Goal: Information Seeking & Learning: Learn about a topic

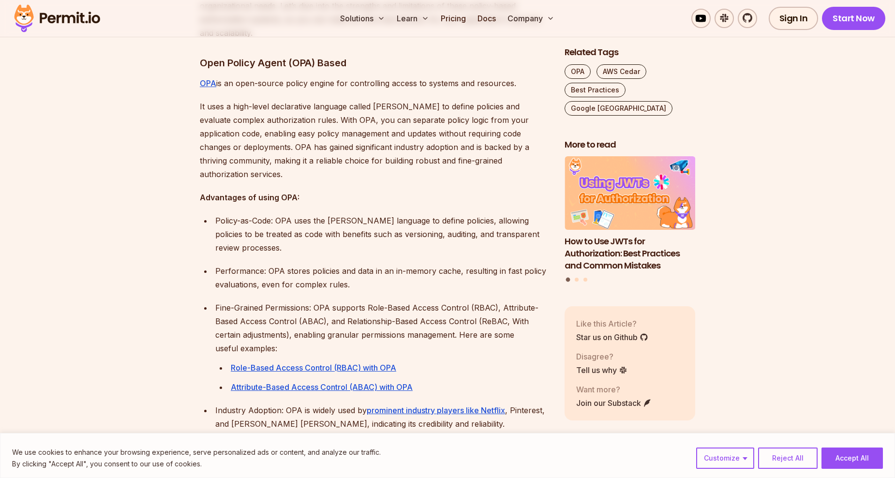
scroll to position [629, 0]
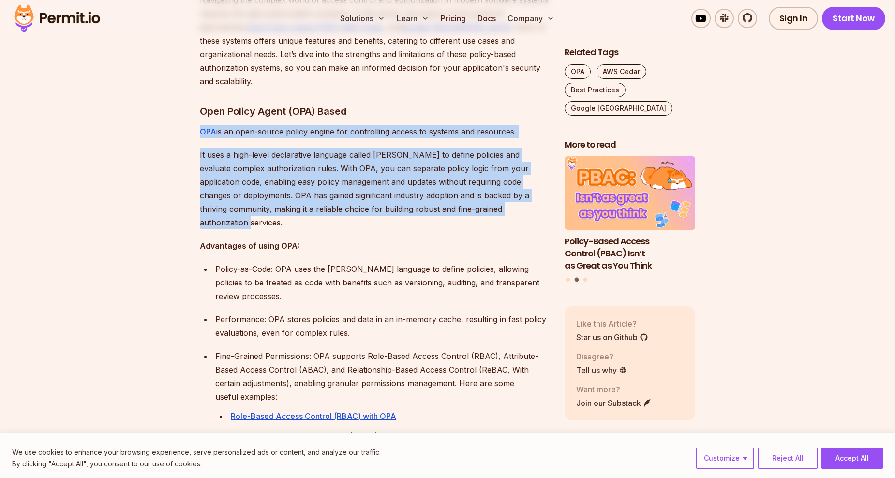
drag, startPoint x: 203, startPoint y: 124, endPoint x: 309, endPoint y: 206, distance: 133.4
click at [308, 209] on p "It uses a high-level declarative language called [PERSON_NAME] to define polici…" at bounding box center [374, 188] width 349 height 81
drag, startPoint x: 251, startPoint y: 185, endPoint x: 183, endPoint y: 92, distance: 115.0
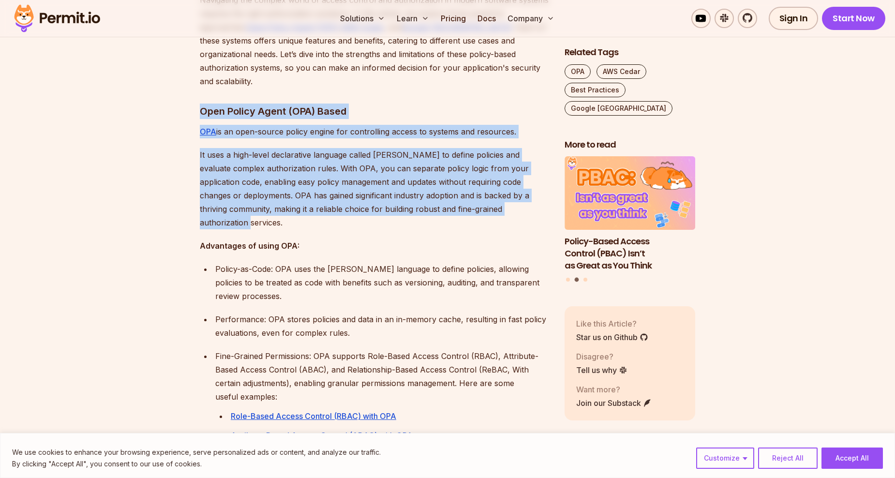
drag, startPoint x: 183, startPoint y: 92, endPoint x: 181, endPoint y: 101, distance: 8.6
drag, startPoint x: 181, startPoint y: 96, endPoint x: 305, endPoint y: 212, distance: 170.1
click at [305, 212] on p "It uses a high-level declarative language called [PERSON_NAME] to define polici…" at bounding box center [374, 188] width 349 height 81
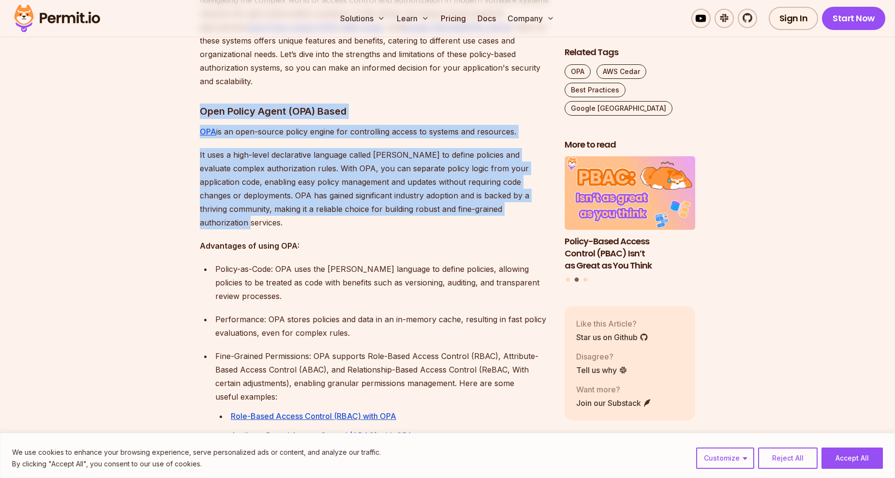
drag, startPoint x: 281, startPoint y: 197, endPoint x: 177, endPoint y: 83, distance: 154.5
drag, startPoint x: 177, startPoint y: 83, endPoint x: 182, endPoint y: 172, distance: 89.6
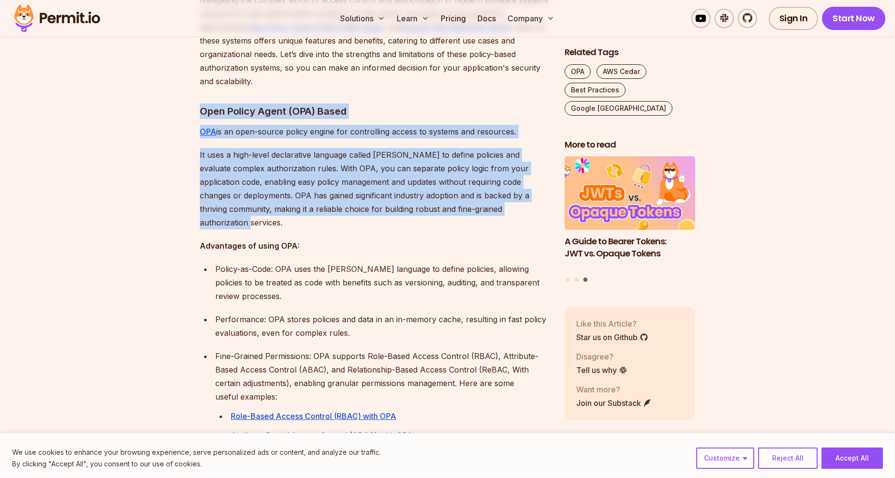
drag, startPoint x: 202, startPoint y: 94, endPoint x: 306, endPoint y: 215, distance: 159.2
click at [306, 215] on p "It uses a high-level declarative language called [PERSON_NAME] to define polici…" at bounding box center [374, 188] width 349 height 81
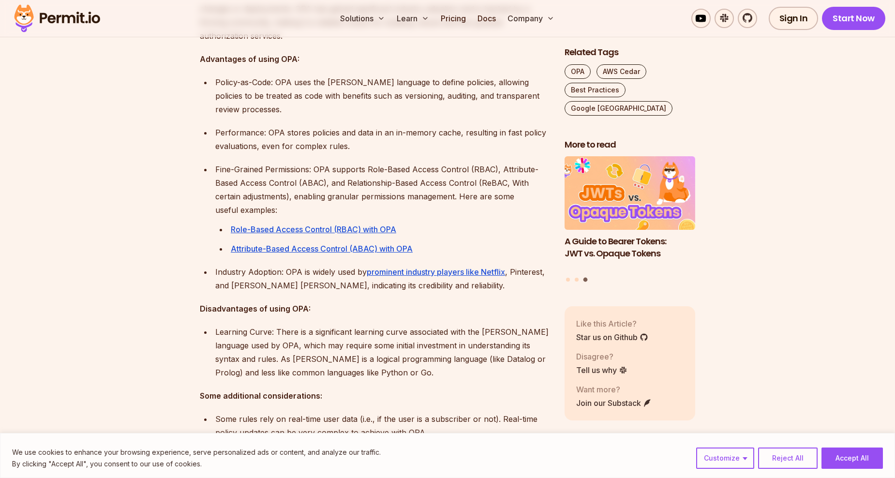
scroll to position [822, 0]
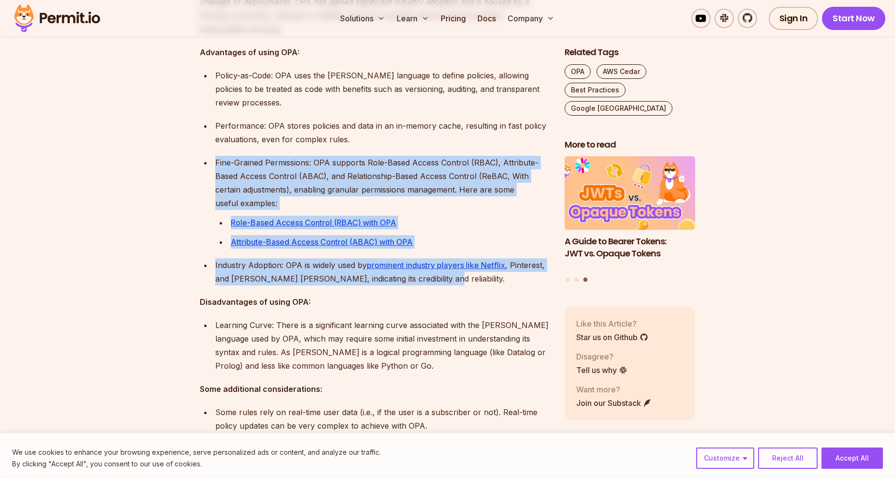
drag, startPoint x: 233, startPoint y: 161, endPoint x: 473, endPoint y: 265, distance: 261.5
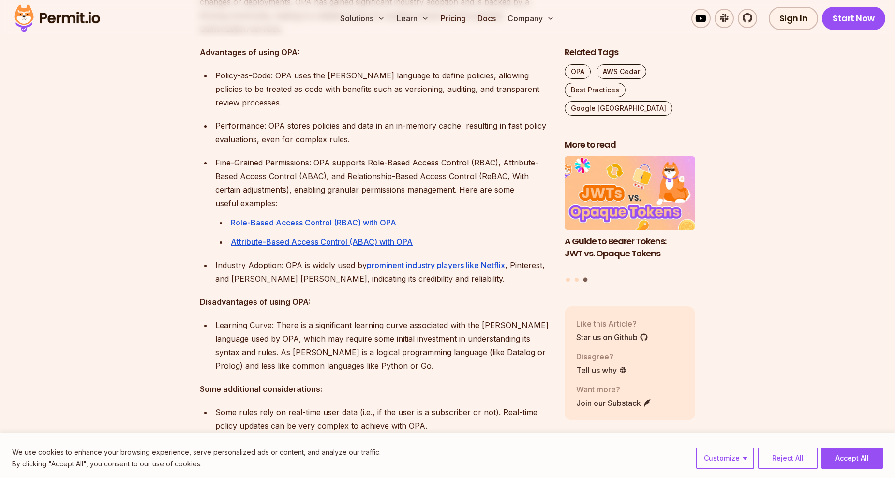
drag, startPoint x: 473, startPoint y: 265, endPoint x: 439, endPoint y: 273, distance: 34.8
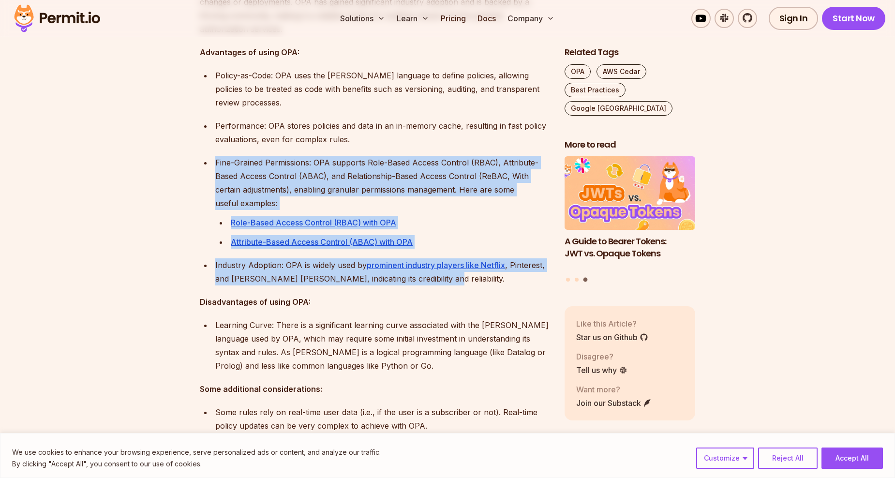
drag, startPoint x: 403, startPoint y: 256, endPoint x: 218, endPoint y: 139, distance: 219.2
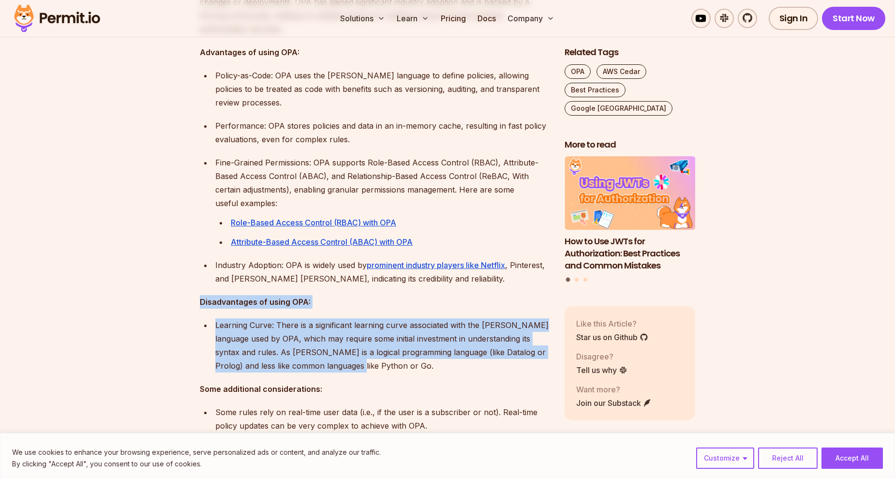
drag, startPoint x: 198, startPoint y: 290, endPoint x: 426, endPoint y: 351, distance: 236.2
drag, startPoint x: 426, startPoint y: 351, endPoint x: 381, endPoint y: 356, distance: 45.7
click at [372, 358] on div "Learning Curve: There is a significant learning curve associated with the [PERS…" at bounding box center [382, 345] width 334 height 54
drag, startPoint x: 379, startPoint y: 355, endPoint x: 197, endPoint y: 313, distance: 186.6
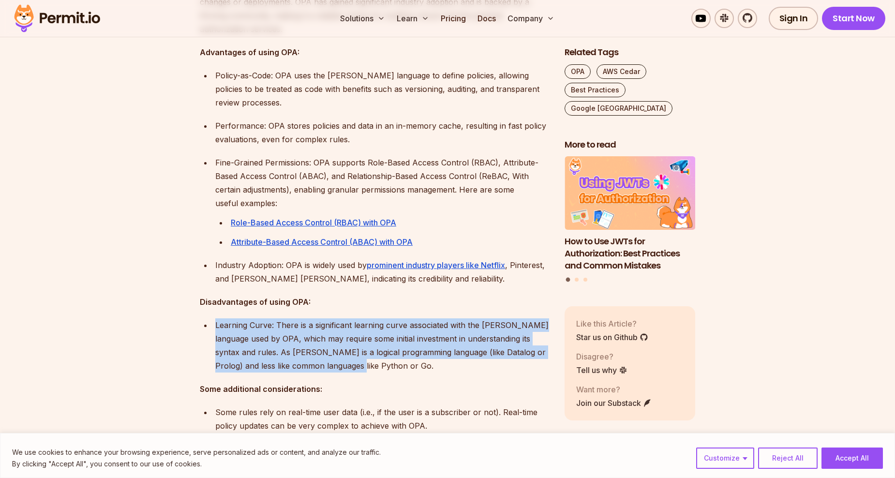
drag, startPoint x: 217, startPoint y: 311, endPoint x: 370, endPoint y: 347, distance: 157.2
click at [370, 347] on div "Learning Curve: There is a significant learning curve associated with the [PERS…" at bounding box center [382, 345] width 334 height 54
drag, startPoint x: 370, startPoint y: 347, endPoint x: 358, endPoint y: 358, distance: 15.4
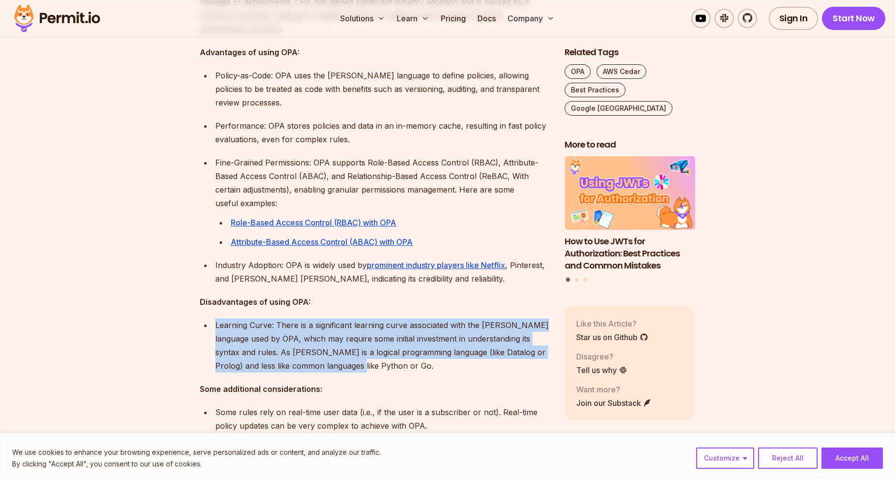
click at [358, 358] on div "Learning Curve: There is a significant learning curve associated with the [PERS…" at bounding box center [382, 345] width 334 height 54
drag, startPoint x: 367, startPoint y: 351, endPoint x: 181, endPoint y: 286, distance: 197.2
drag, startPoint x: 181, startPoint y: 286, endPoint x: 187, endPoint y: 319, distance: 33.0
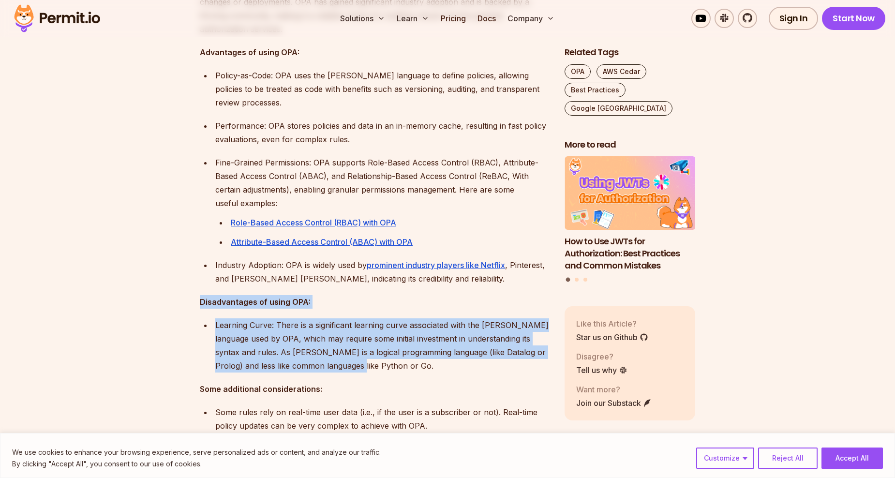
drag, startPoint x: 203, startPoint y: 294, endPoint x: 361, endPoint y: 357, distance: 170.7
click at [361, 357] on div "Learning Curve: There is a significant learning curve associated with the [PERS…" at bounding box center [382, 345] width 334 height 54
drag, startPoint x: 343, startPoint y: 345, endPoint x: 201, endPoint y: 282, distance: 155.9
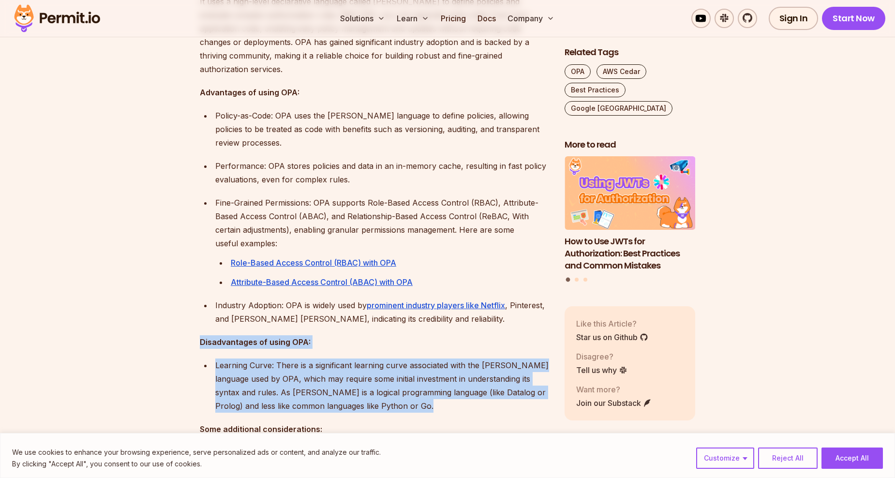
scroll to position [726, 0]
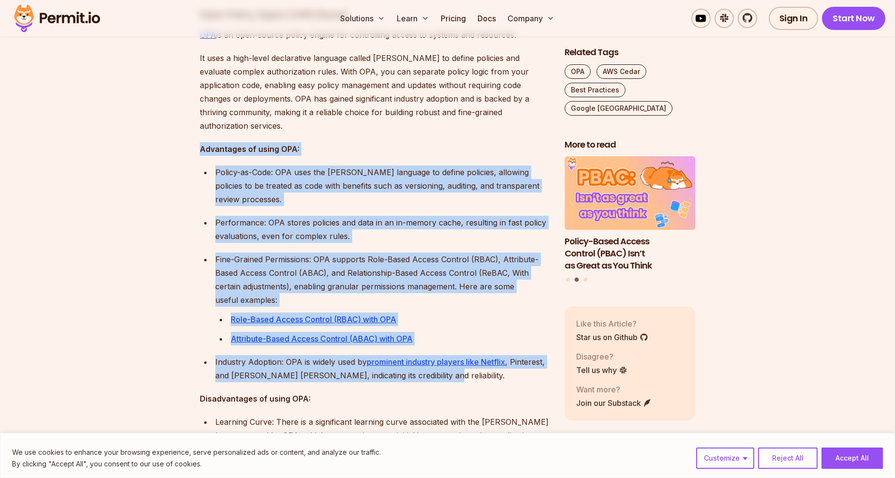
drag, startPoint x: 190, startPoint y: 133, endPoint x: 471, endPoint y: 365, distance: 364.2
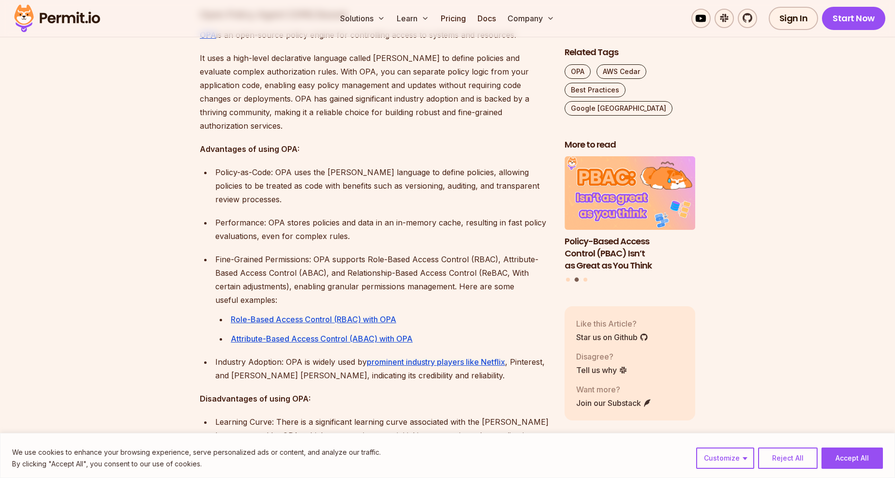
drag, startPoint x: 471, startPoint y: 365, endPoint x: 458, endPoint y: 373, distance: 15.4
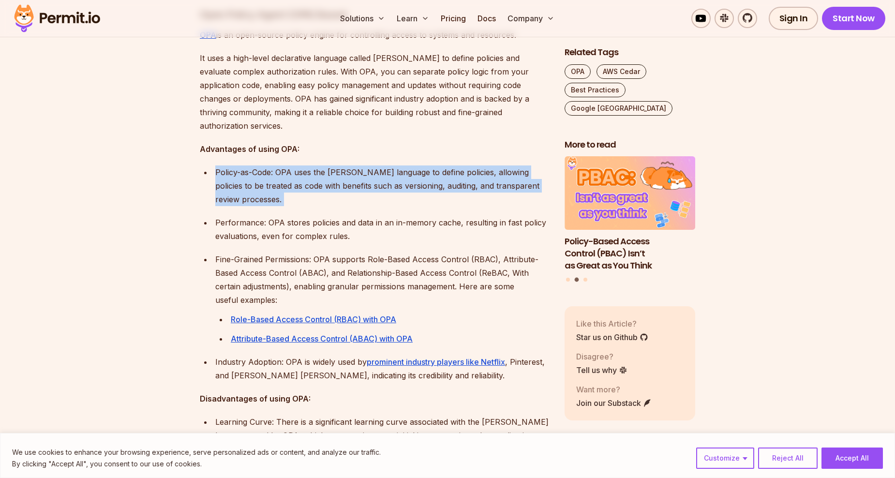
drag, startPoint x: 211, startPoint y: 160, endPoint x: 305, endPoint y: 197, distance: 101.2
click at [305, 197] on ul "Policy-as-Code: OPA uses the [PERSON_NAME] language to define policies, allowin…" at bounding box center [374, 255] width 349 height 180
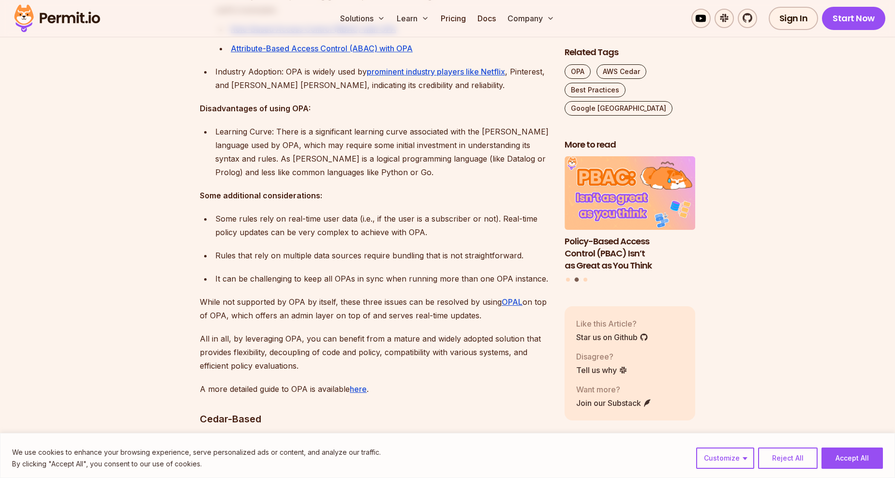
scroll to position [1113, 0]
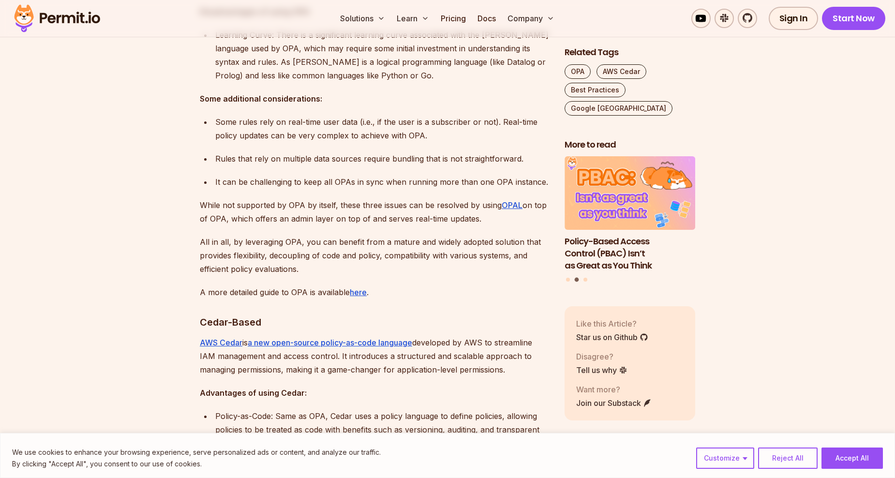
click at [311, 198] on p "While not supported by OPA by itself, these three issues can be resolved by usi…" at bounding box center [374, 211] width 349 height 27
drag, startPoint x: 201, startPoint y: 190, endPoint x: 483, endPoint y: 210, distance: 283.2
click at [483, 210] on p "While not supported by OPA by itself, these three issues can be resolved by usi…" at bounding box center [374, 211] width 349 height 27
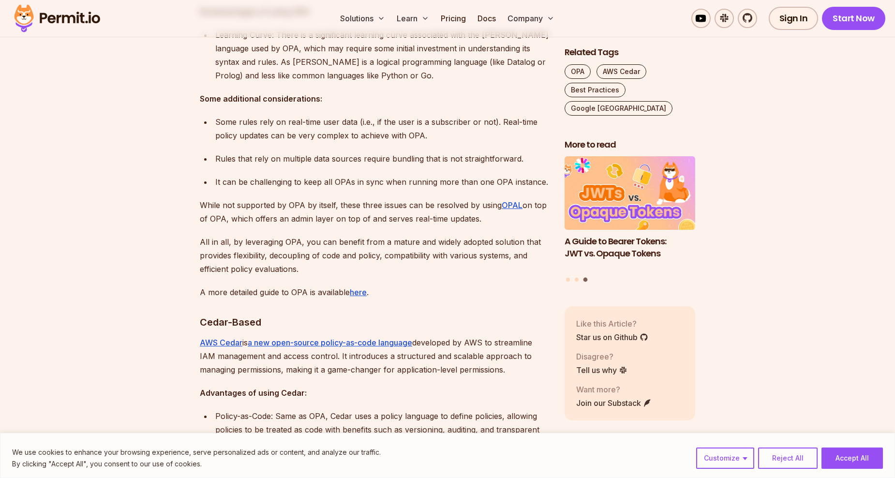
click at [230, 235] on p "All in all, by leveraging OPA, you can benefit from a mature and widely adopted…" at bounding box center [374, 255] width 349 height 41
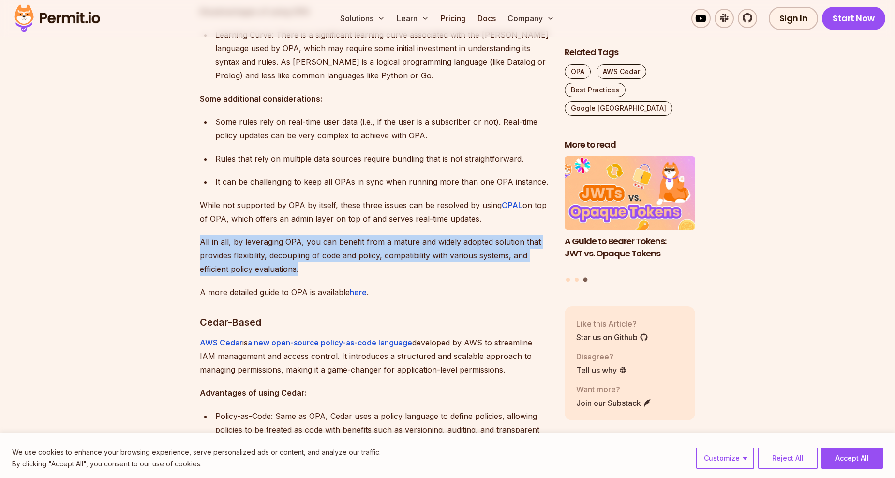
drag, startPoint x: 186, startPoint y: 225, endPoint x: 334, endPoint y: 257, distance: 152.0
click at [334, 256] on p "All in all, by leveraging OPA, you can benefit from a mature and widely adopted…" at bounding box center [374, 255] width 349 height 41
drag, startPoint x: 326, startPoint y: 252, endPoint x: 170, endPoint y: 229, distance: 156.9
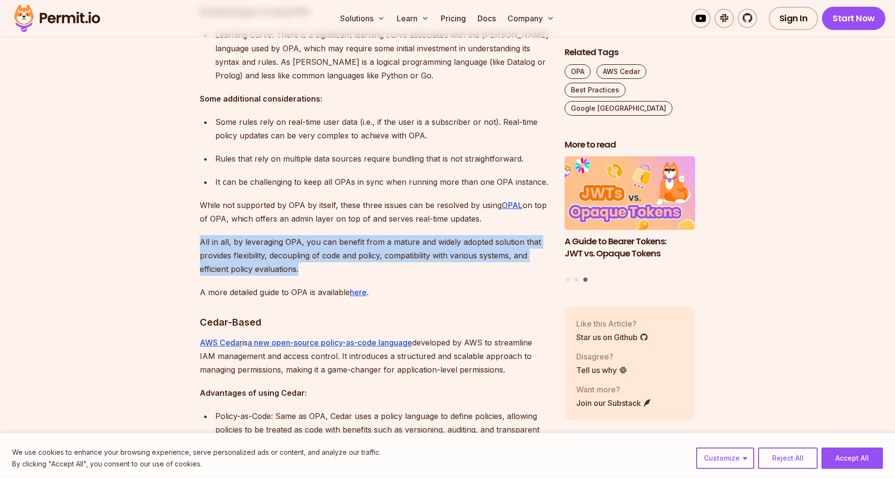
click at [320, 258] on p "All in all, by leveraging OPA, you can benefit from a mature and widely adopted…" at bounding box center [374, 255] width 349 height 41
drag, startPoint x: 320, startPoint y: 258, endPoint x: 199, endPoint y: 229, distance: 123.8
drag, startPoint x: 199, startPoint y: 229, endPoint x: 193, endPoint y: 227, distance: 7.2
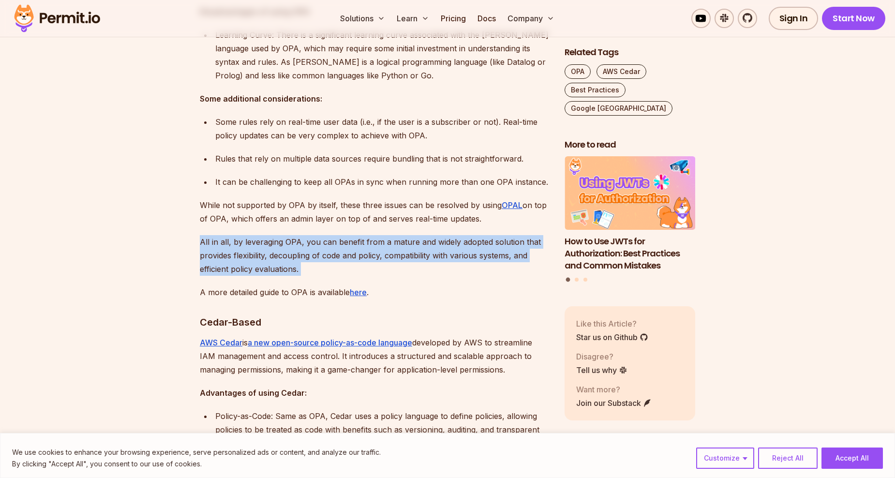
drag, startPoint x: 192, startPoint y: 227, endPoint x: 299, endPoint y: 260, distance: 112.0
click at [299, 261] on p "All in all, by leveraging OPA, you can benefit from a mature and widely adopted…" at bounding box center [374, 255] width 349 height 41
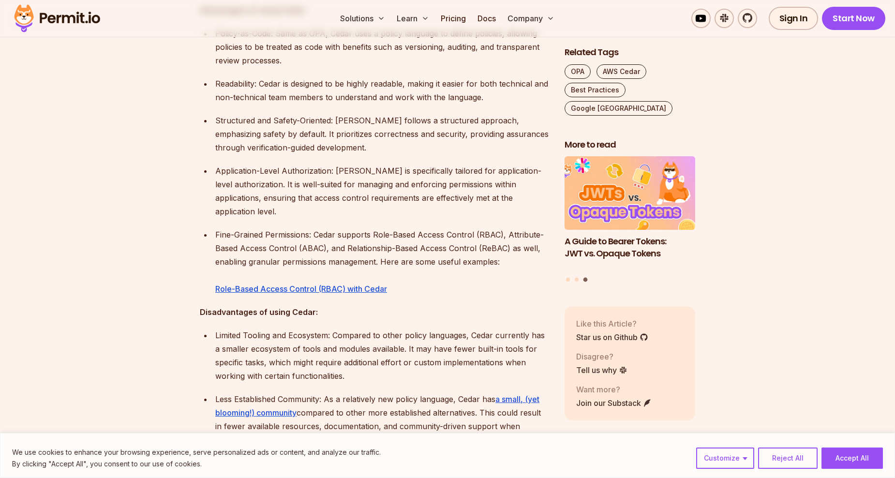
scroll to position [1596, 0]
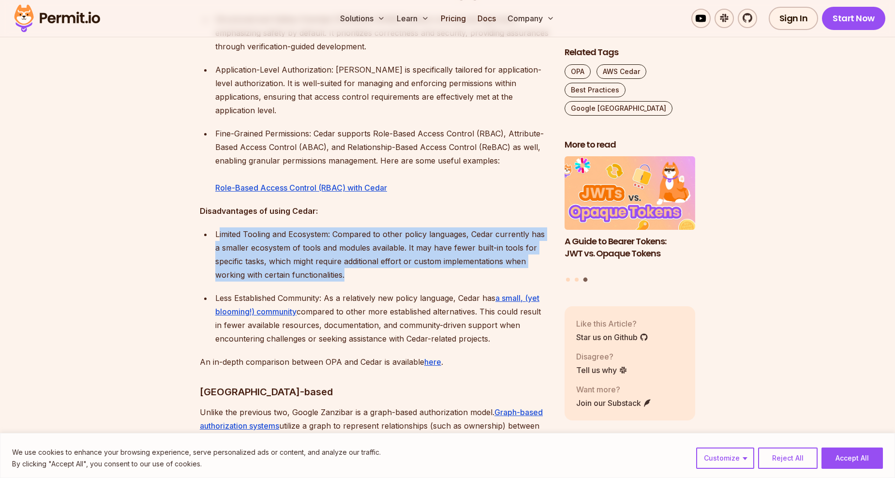
drag, startPoint x: 218, startPoint y: 205, endPoint x: 380, endPoint y: 250, distance: 168.7
click at [380, 250] on p "Limited Tooling and Ecosystem: Compared to other policy languages, Cedar curren…" at bounding box center [382, 254] width 334 height 54
drag, startPoint x: 380, startPoint y: 250, endPoint x: 350, endPoint y: 250, distance: 30.5
click at [350, 250] on p "Limited Tooling and Ecosystem: Compared to other policy languages, Cedar curren…" at bounding box center [382, 254] width 334 height 54
drag, startPoint x: 371, startPoint y: 251, endPoint x: 213, endPoint y: 206, distance: 164.5
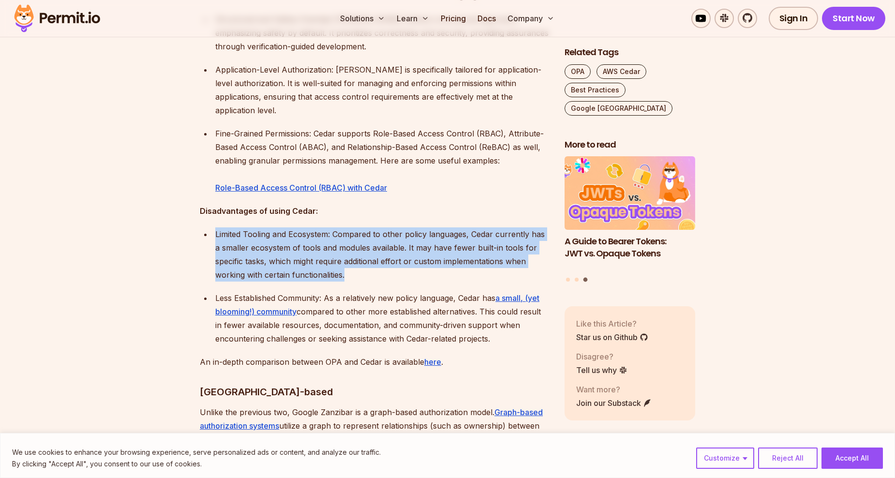
click at [213, 227] on li "Limited Tooling and Ecosystem: Compared to other policy languages, Cedar curren…" at bounding box center [380, 254] width 337 height 54
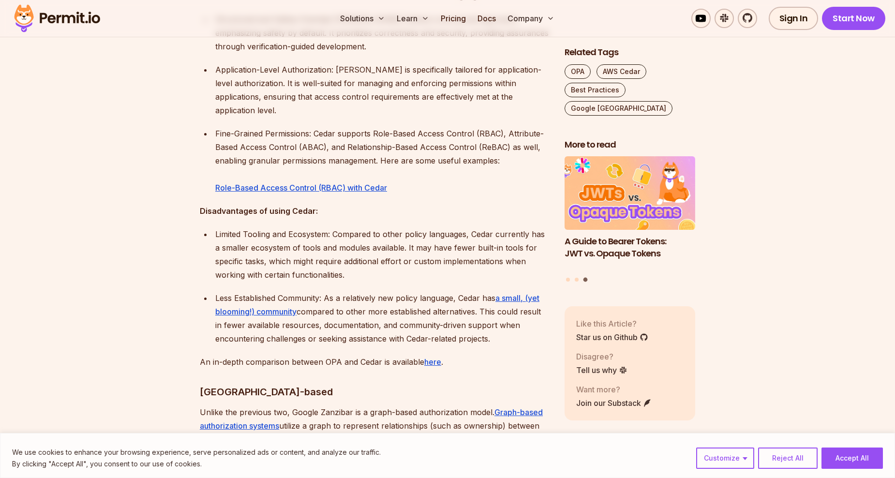
drag, startPoint x: 213, startPoint y: 206, endPoint x: 343, endPoint y: 210, distance: 130.7
click at [354, 197] on div "Navigating the complex world of access control and authorization in modern soft…" at bounding box center [374, 64] width 349 height 2076
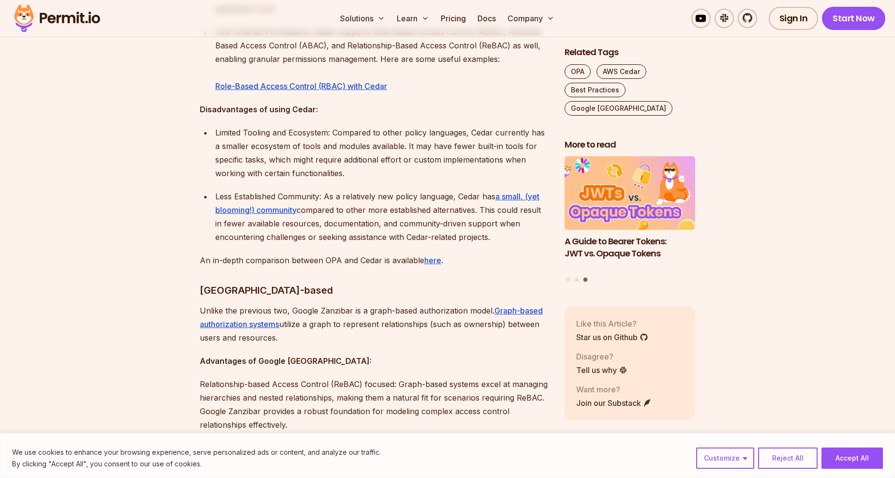
scroll to position [1790, 0]
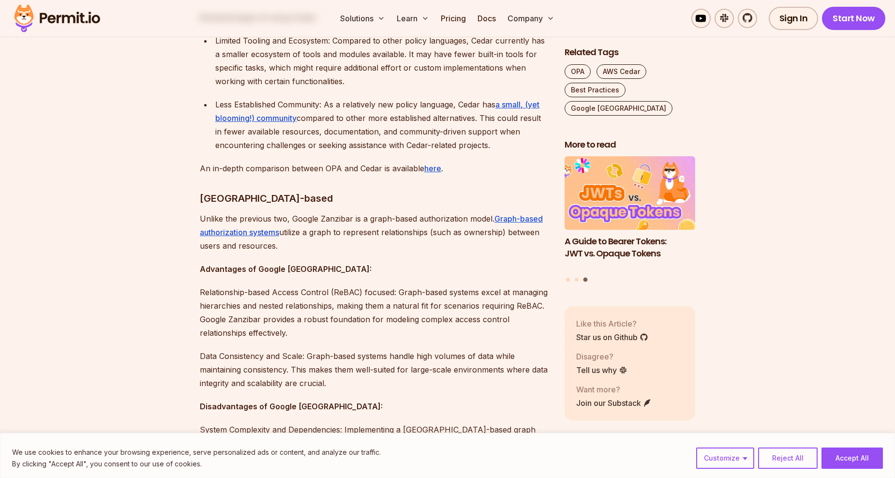
click at [210, 191] on h3 "[GEOGRAPHIC_DATA]-based" at bounding box center [374, 198] width 349 height 15
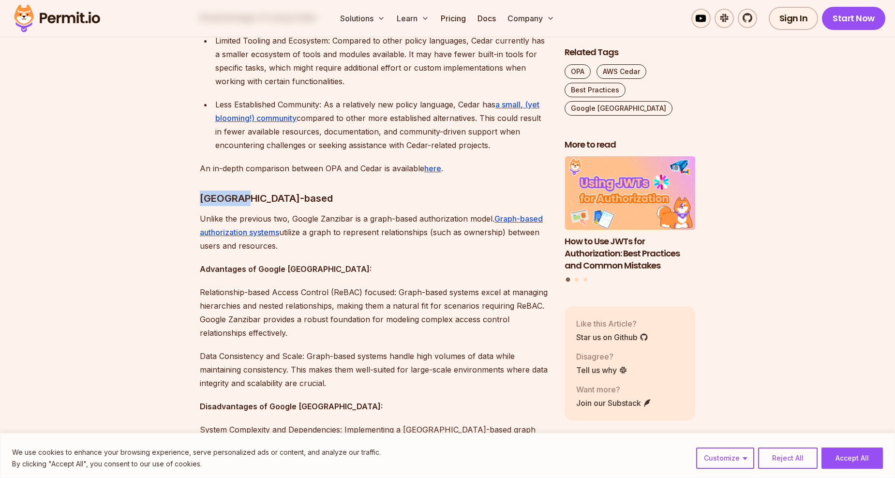
copy h3 "[GEOGRAPHIC_DATA]"
